Goal: Information Seeking & Learning: Learn about a topic

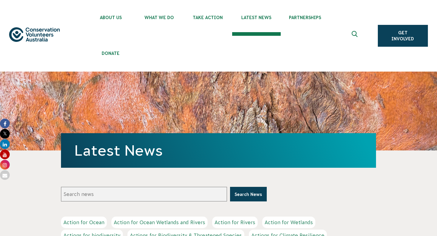
scroll to position [216, 0]
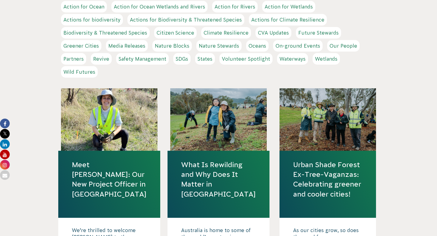
click at [228, 164] on link "What Is Rewilding and Why Does It Matter in [GEOGRAPHIC_DATA]" at bounding box center [218, 179] width 75 height 39
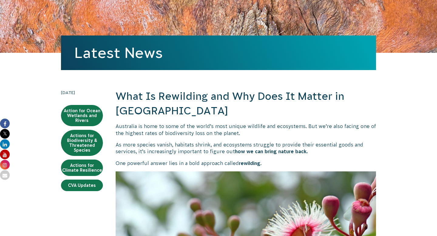
scroll to position [28, 0]
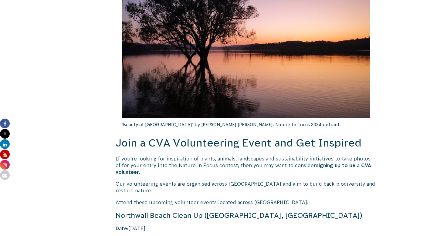
scroll to position [1150, 0]
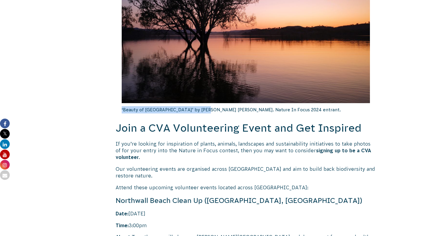
drag, startPoint x: 120, startPoint y: 103, endPoint x: 201, endPoint y: 102, distance: 80.1
copy p "‘Beauty of Lake Eildon’ by Robert Lee."
click at [417, 50] on body "About Us Our Priorities Reconciliation Impact Our Board Our People Careers CVA …" at bounding box center [218, 1] width 437 height 2303
